Goal: Information Seeking & Learning: Stay updated

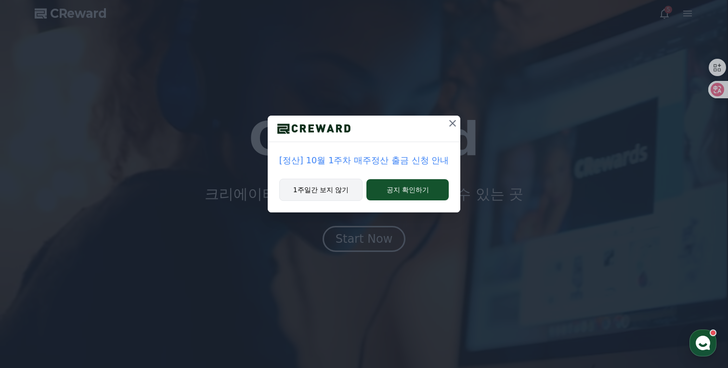
click at [339, 191] on button "1주일간 보지 않기" at bounding box center [321, 190] width 84 height 22
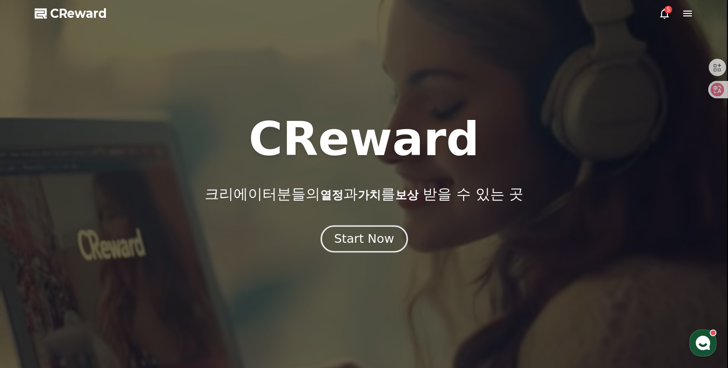
click at [358, 239] on div "Start Now" at bounding box center [364, 239] width 60 height 16
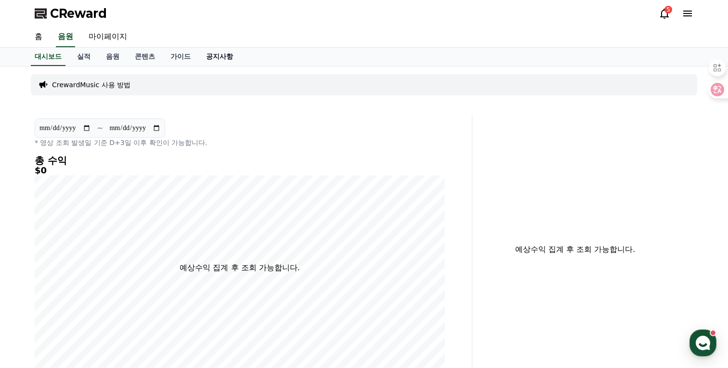
click at [198, 59] on link "공지사항" at bounding box center [219, 57] width 42 height 18
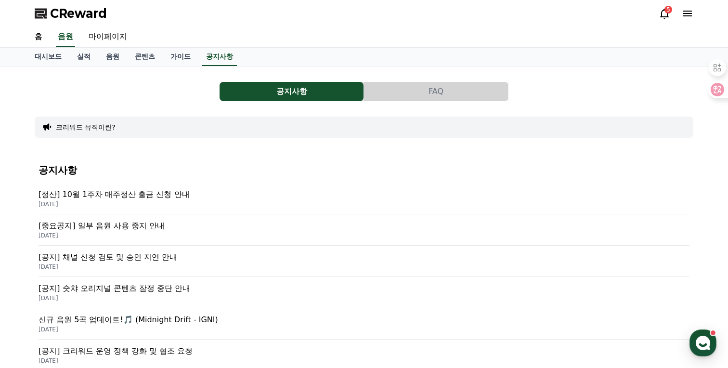
click at [135, 223] on p "[중요공지] 일부 음원 사용 중지 안내" at bounding box center [364, 226] width 651 height 12
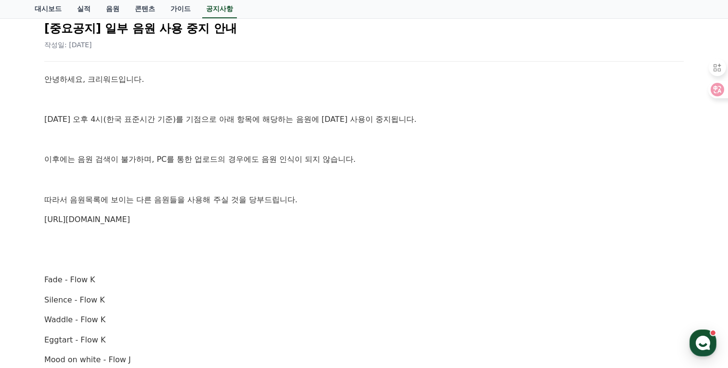
scroll to position [136, 0]
